Goal: Information Seeking & Learning: Learn about a topic

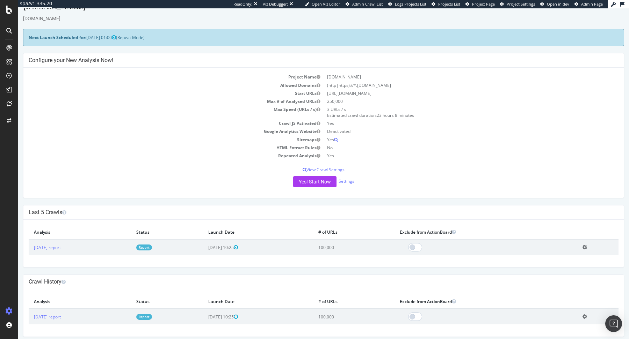
scroll to position [12, 0]
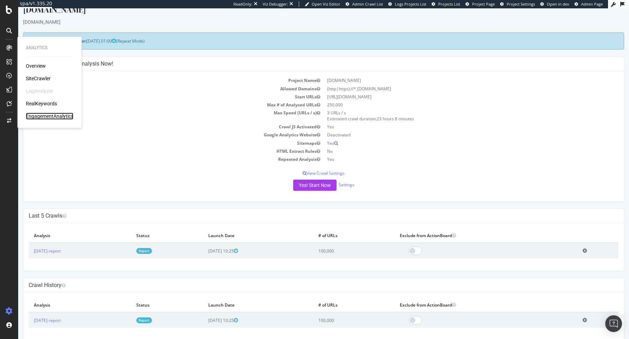
click at [52, 118] on div "EngagementAnalytics" at bounding box center [49, 116] width 47 height 7
